Goal: Communication & Community: Answer question/provide support

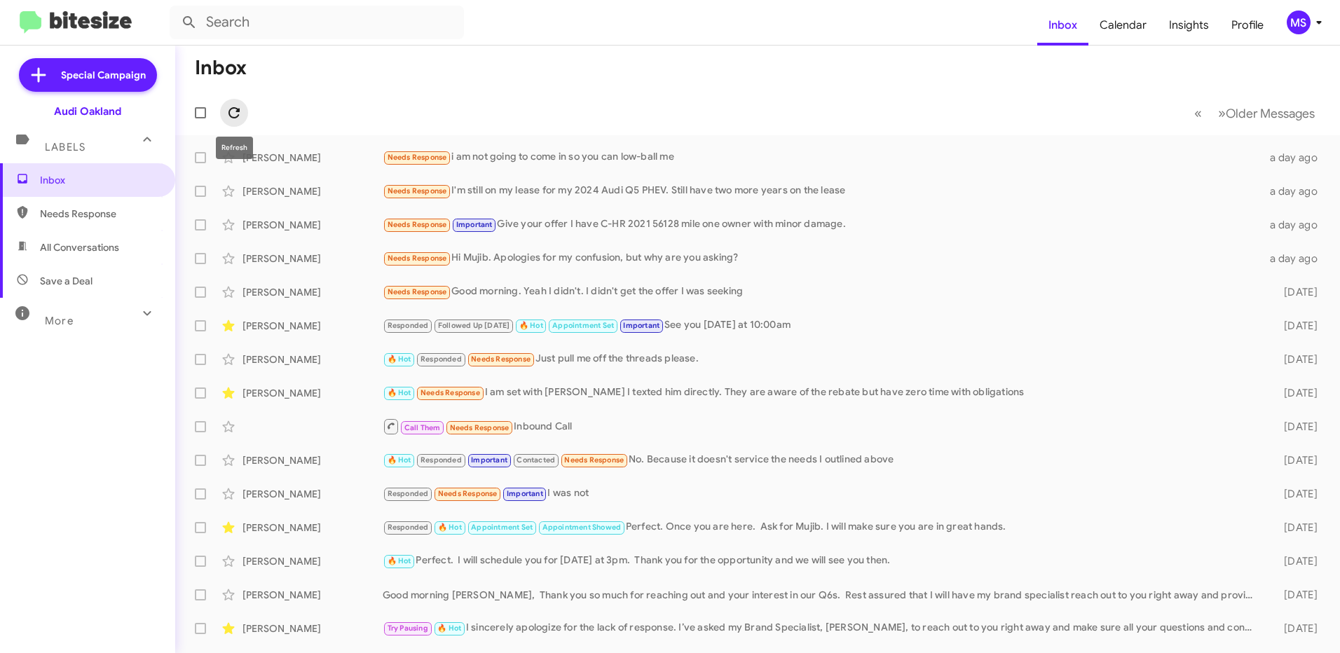
click at [239, 117] on icon at bounding box center [234, 112] width 17 height 17
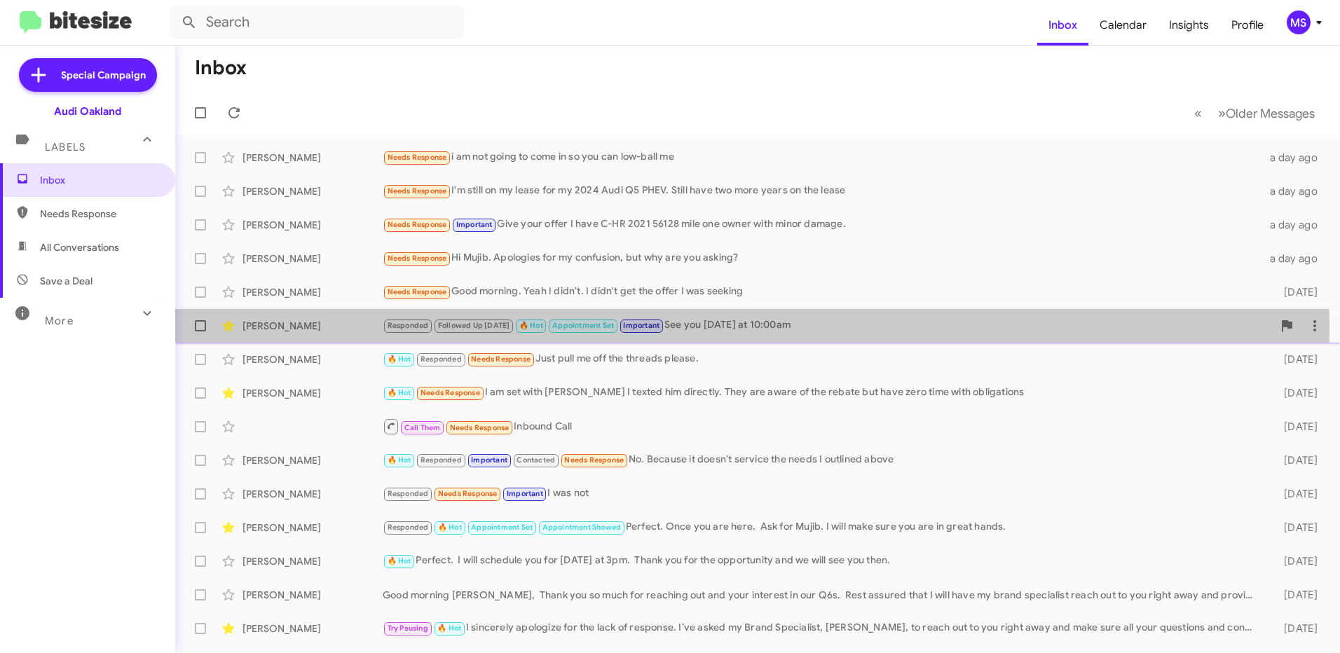
click at [338, 328] on div "[PERSON_NAME]" at bounding box center [312, 326] width 140 height 14
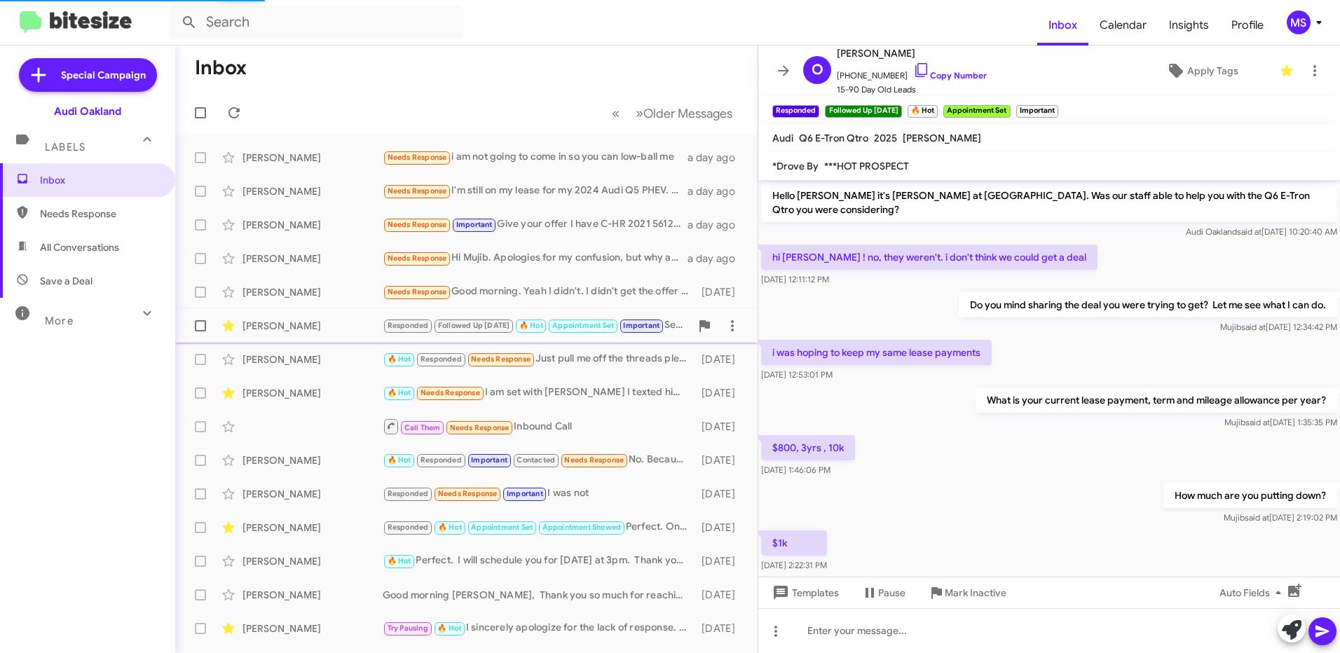
scroll to position [710, 0]
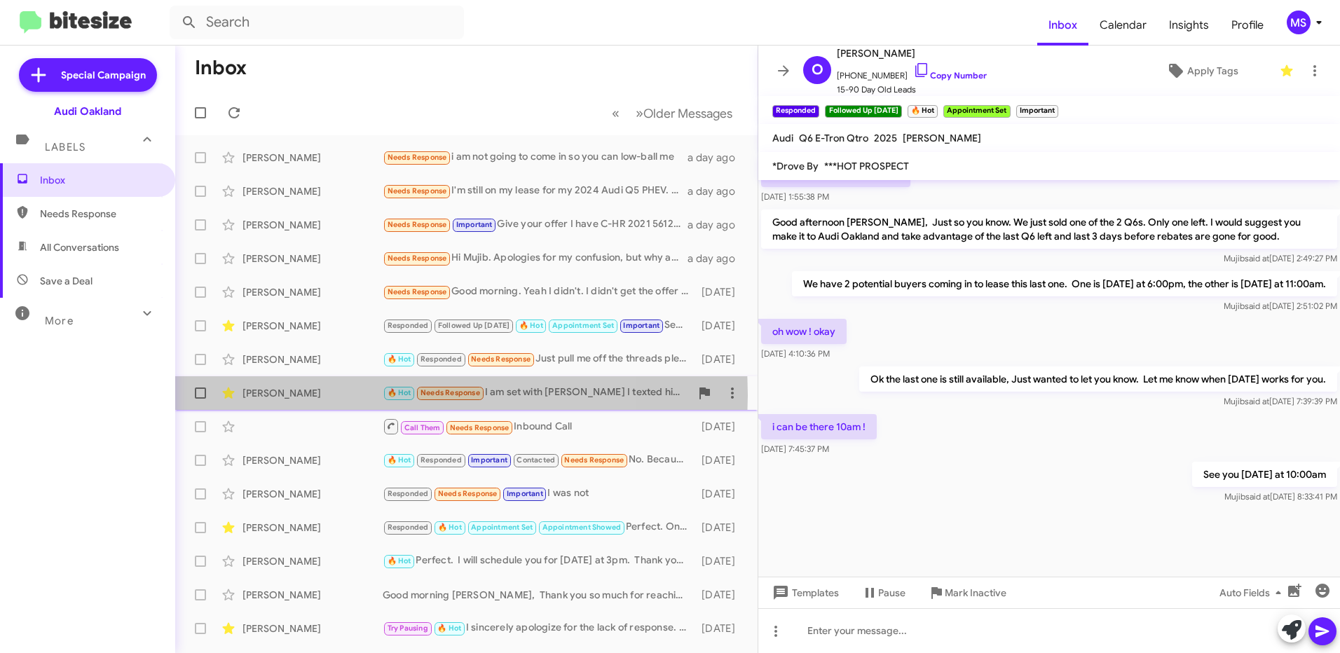
click at [336, 395] on div "[PERSON_NAME]" at bounding box center [312, 393] width 140 height 14
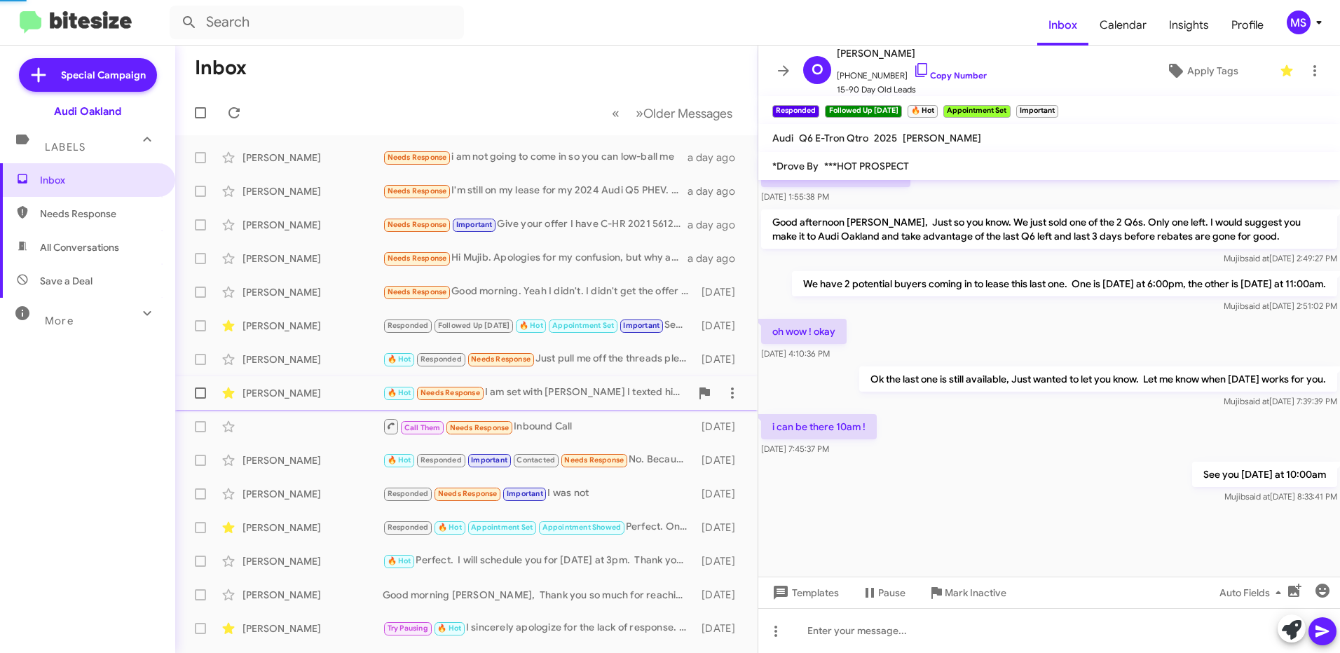
scroll to position [22, 0]
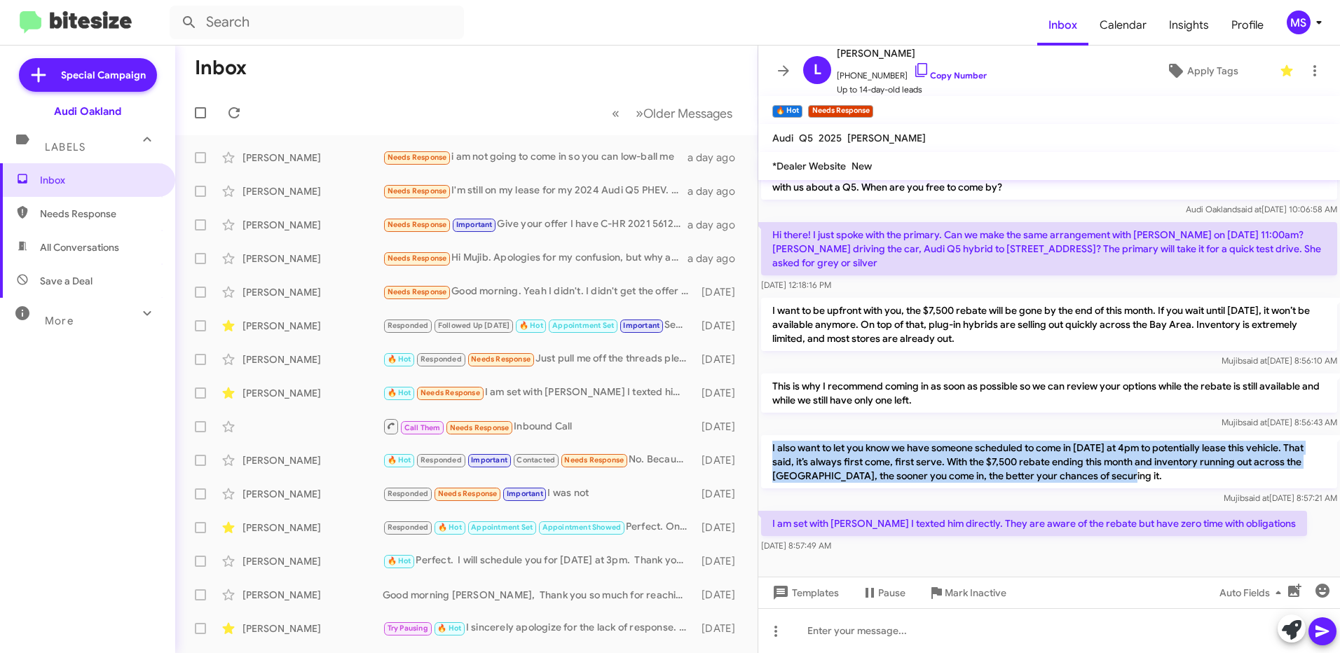
drag, startPoint x: 1124, startPoint y: 479, endPoint x: 772, endPoint y: 445, distance: 353.4
click at [772, 445] on p "I also want to let you know we have someone scheduled to come in [DATE] at 4pm …" at bounding box center [1049, 461] width 576 height 53
copy p "I also want to let you know we have someone scheduled to come in [DATE] at 4pm …"
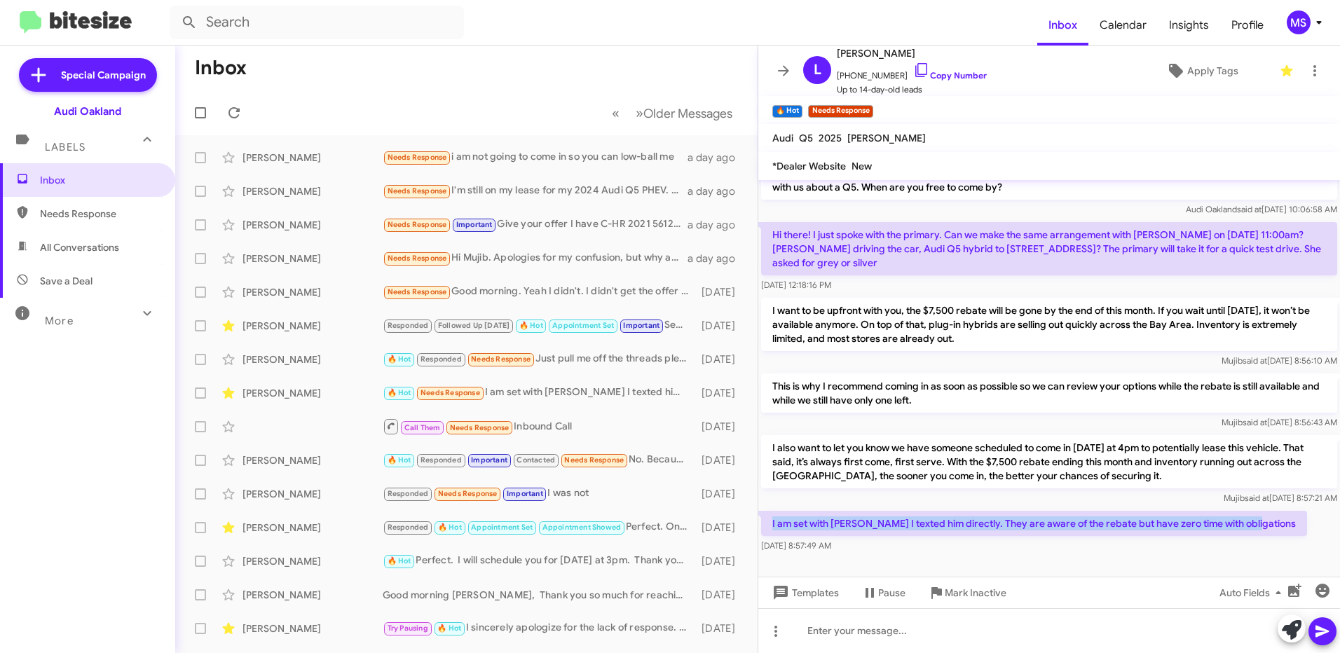
drag, startPoint x: 1251, startPoint y: 526, endPoint x: 762, endPoint y: 518, distance: 489.1
click at [762, 518] on p "I am set with [PERSON_NAME] I texted him directly. They are aware of the rebate…" at bounding box center [1034, 523] width 546 height 25
copy p "I am set with [PERSON_NAME] I texted him directly. They are aware of the rebate…"
click at [939, 556] on div at bounding box center [1049, 566] width 582 height 21
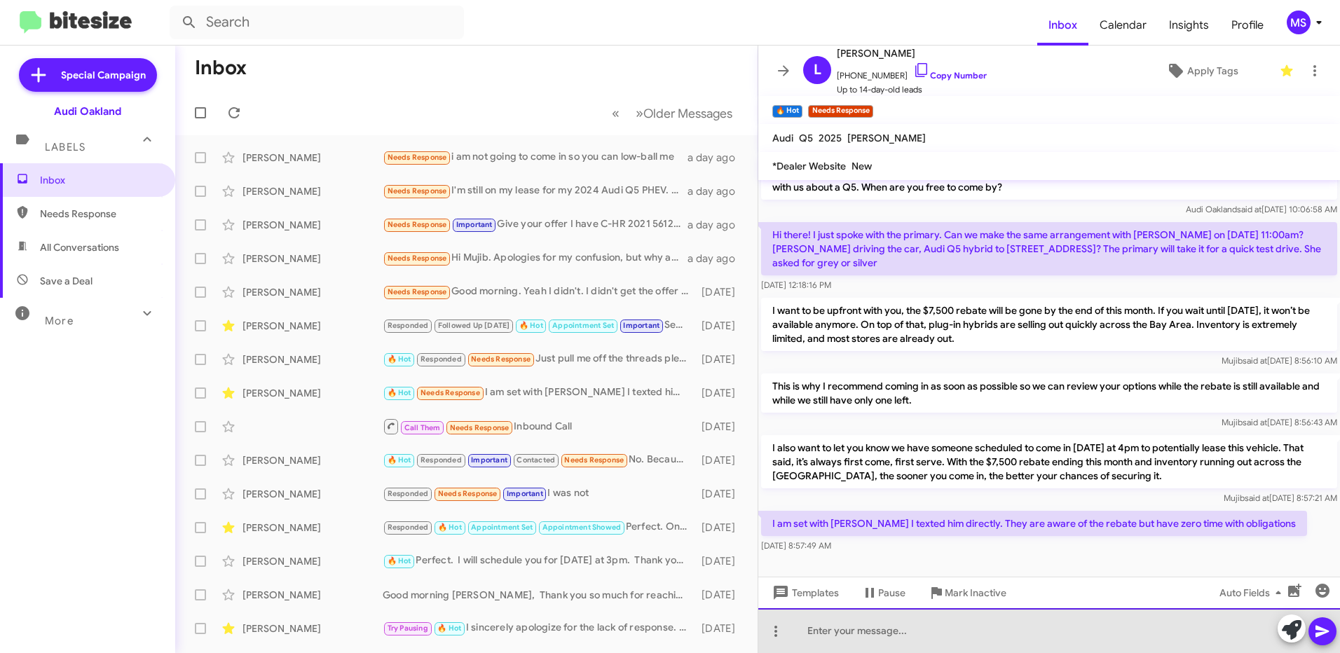
click at [940, 629] on div at bounding box center [1049, 630] width 582 height 45
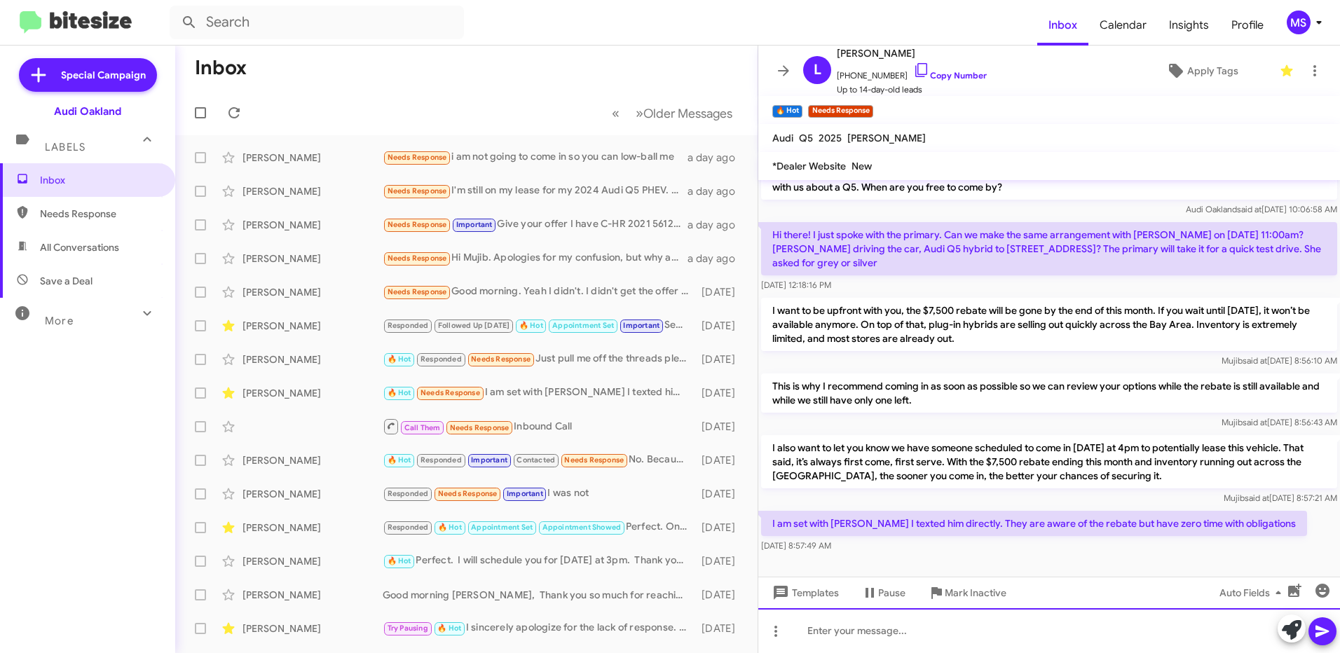
paste div
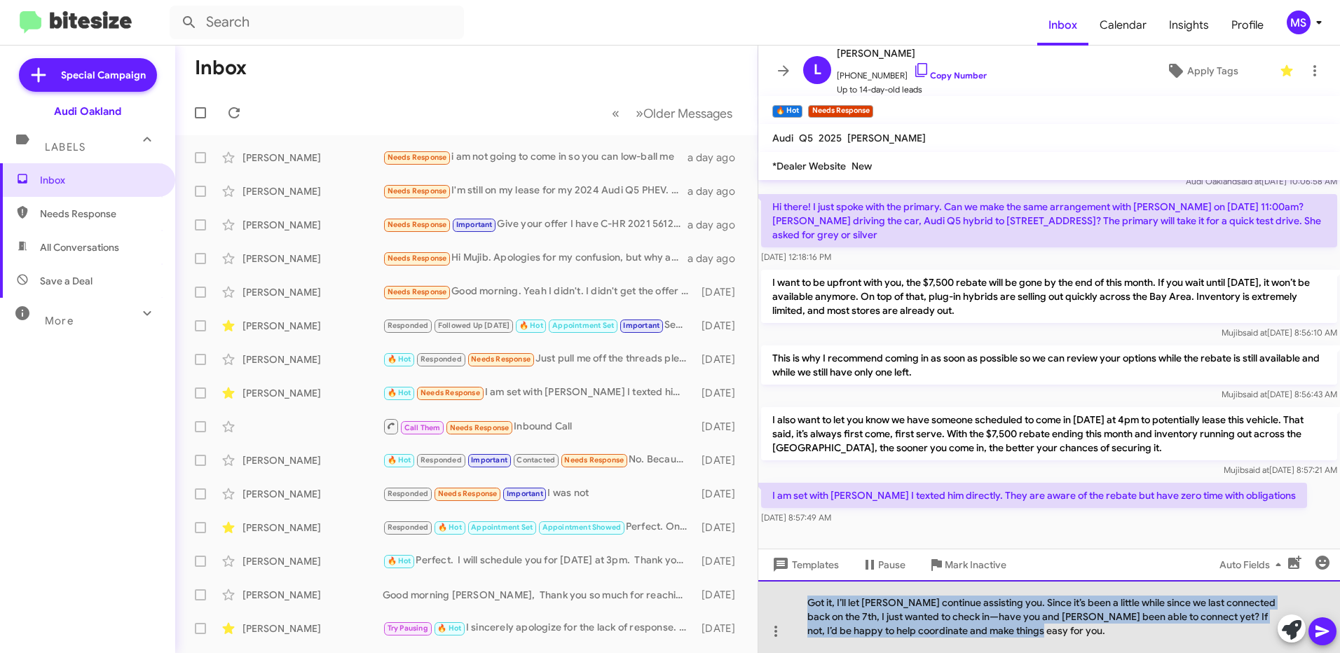
drag, startPoint x: 1041, startPoint y: 640, endPoint x: 785, endPoint y: 582, distance: 263.0
click at [785, 582] on div "Got it, I’ll let [PERSON_NAME] continue assisting you. Since it’s been a little…" at bounding box center [1049, 616] width 582 height 73
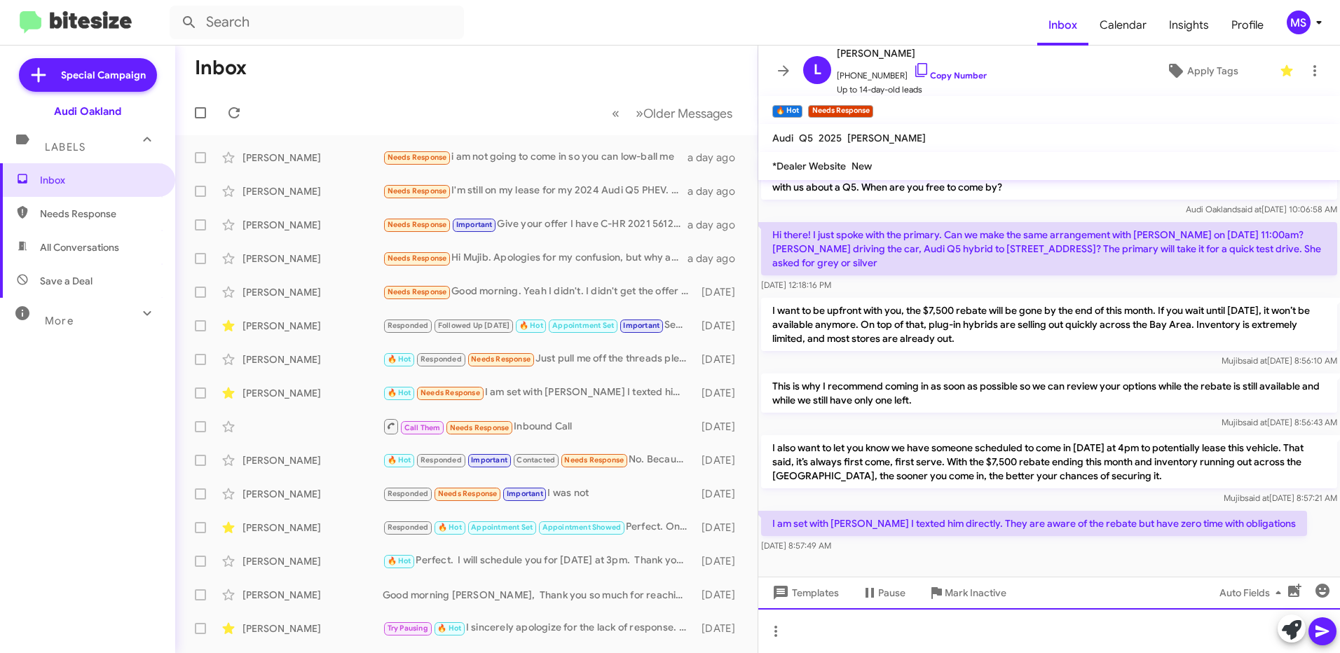
scroll to position [22, 0]
click at [886, 629] on div at bounding box center [1049, 630] width 582 height 45
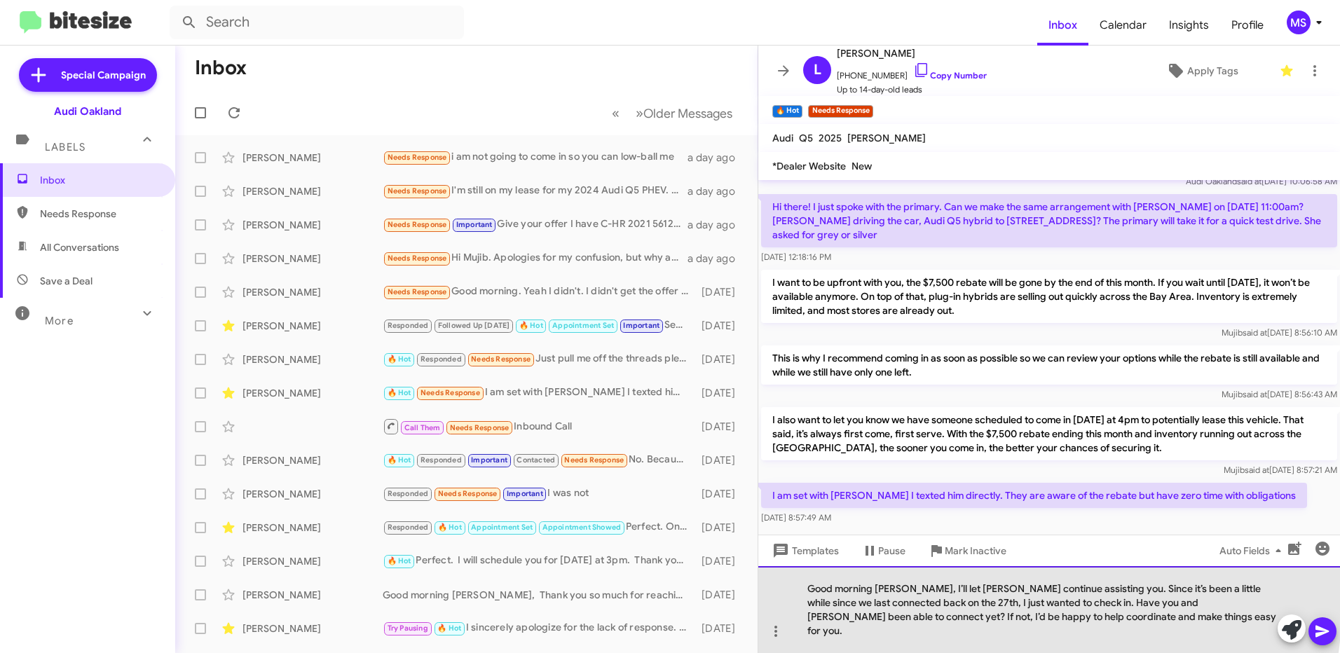
click at [898, 606] on div "Good morning [PERSON_NAME], I’ll let [PERSON_NAME] continue assisting you. Sinc…" at bounding box center [1049, 609] width 582 height 87
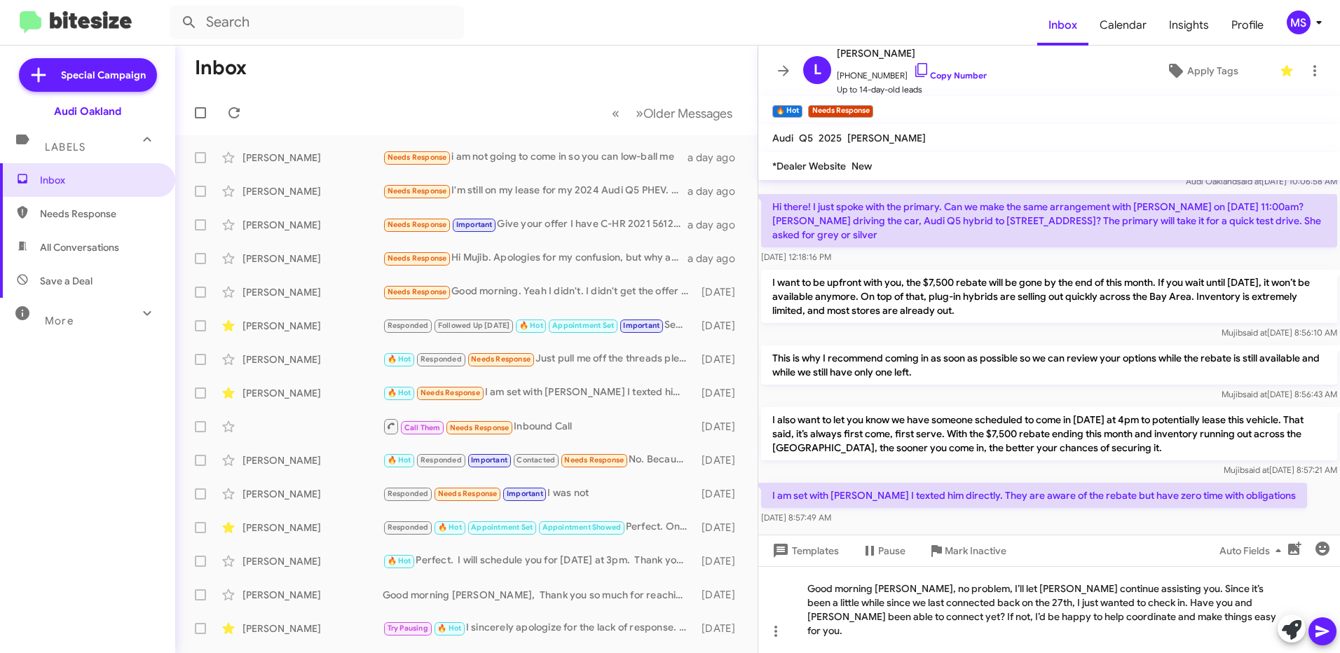
click at [1323, 631] on icon at bounding box center [1322, 631] width 17 height 17
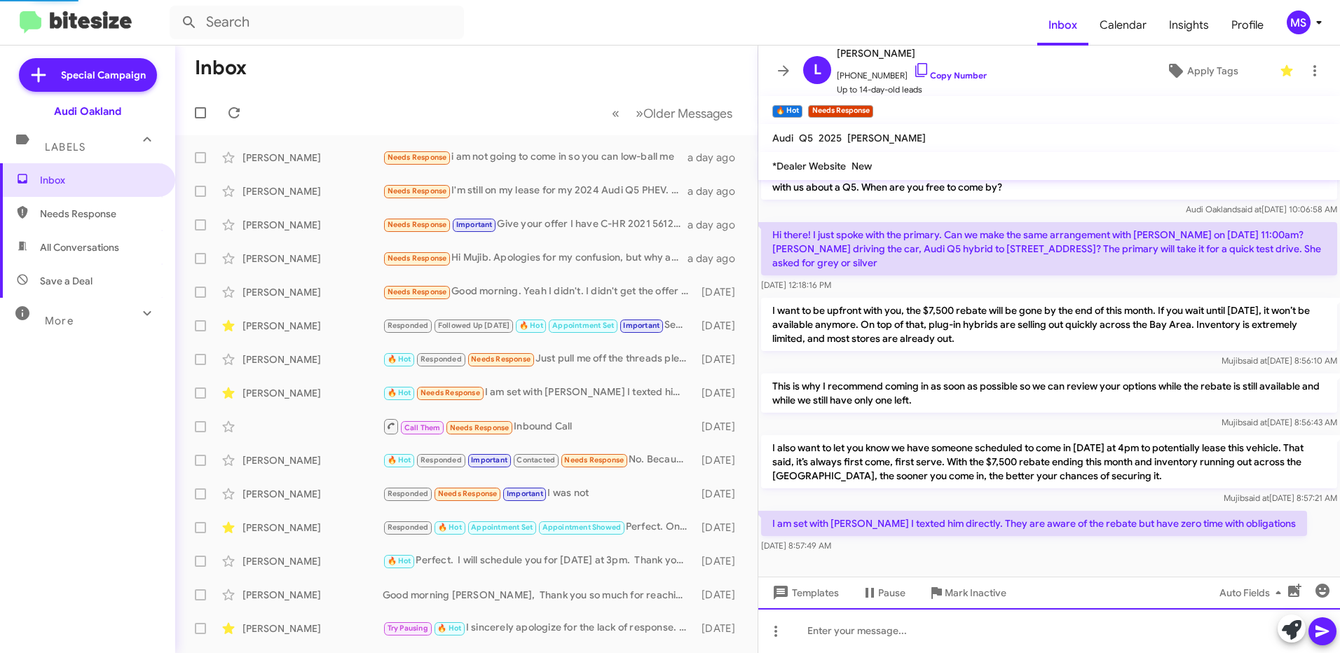
scroll to position [102, 0]
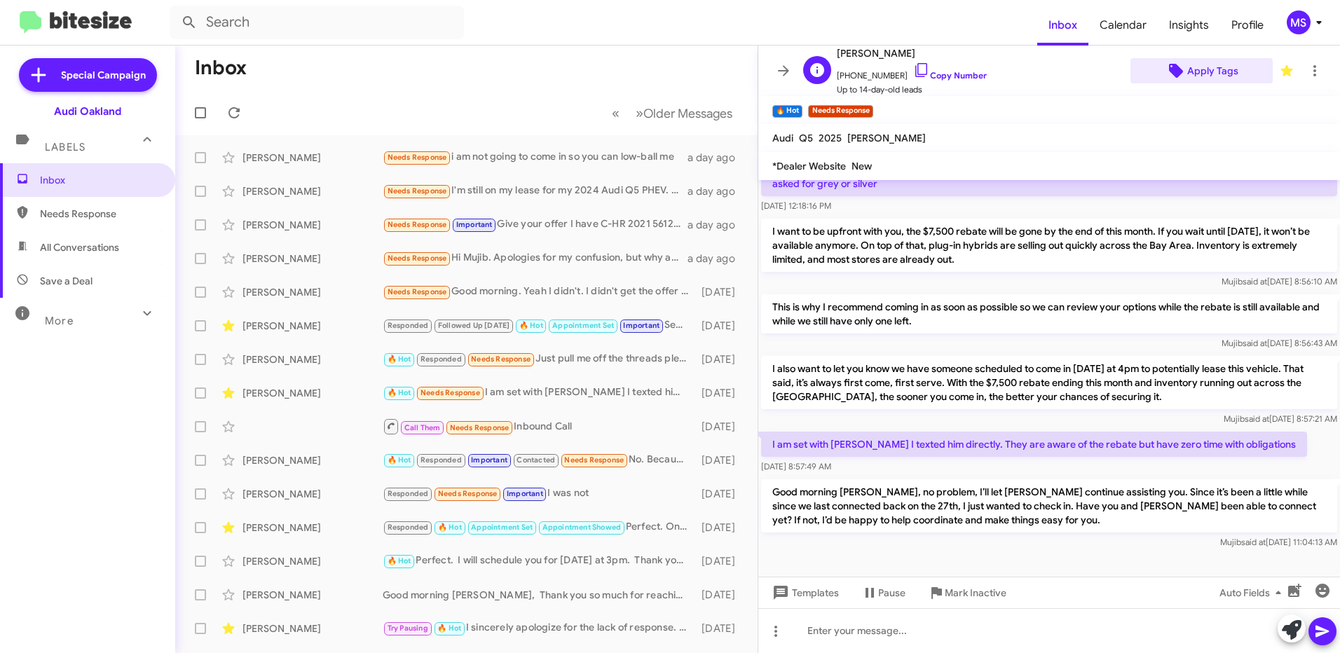
click at [1216, 73] on span "Apply Tags" at bounding box center [1212, 70] width 51 height 25
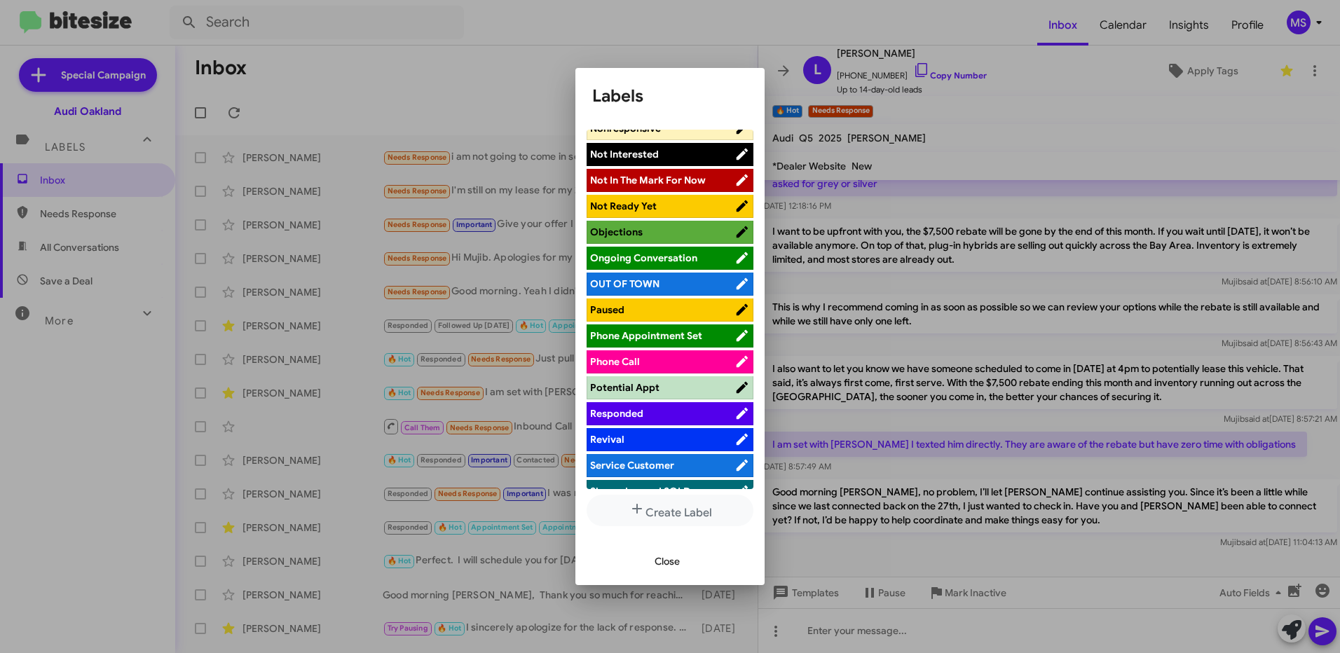
scroll to position [631, 0]
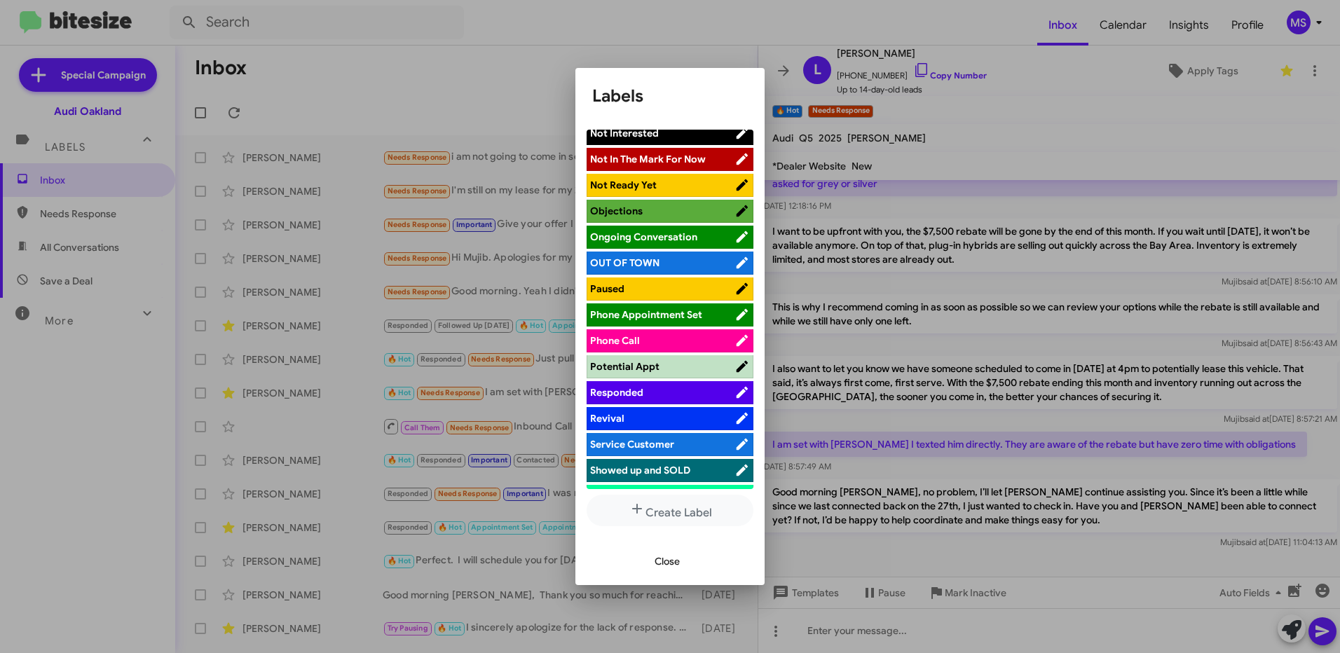
click at [675, 385] on span "Responded" at bounding box center [662, 392] width 144 height 14
click at [671, 556] on span "Close" at bounding box center [666, 561] width 25 height 25
